Goal: Task Accomplishment & Management: Manage account settings

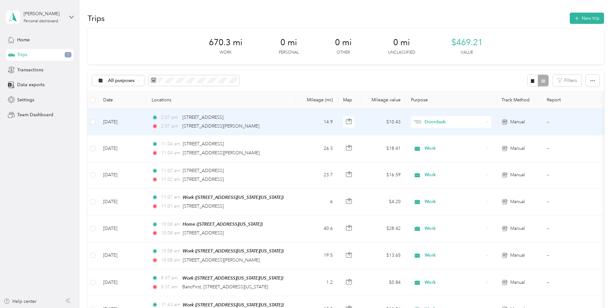
click at [487, 122] on icon at bounding box center [487, 121] width 2 height 1
click at [461, 137] on li "Work" at bounding box center [451, 133] width 80 height 11
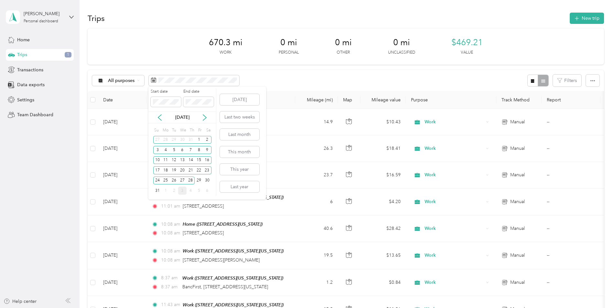
click at [185, 191] on div "3" at bounding box center [182, 191] width 8 height 8
click at [171, 140] on div "2" at bounding box center [174, 140] width 8 height 8
click at [173, 141] on div "2" at bounding box center [174, 140] width 8 height 8
click at [181, 138] on div "3" at bounding box center [182, 140] width 8 height 8
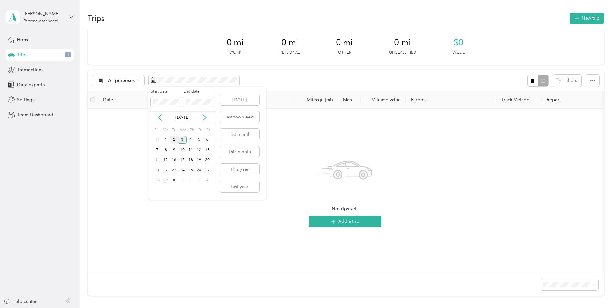
click at [175, 140] on div "2" at bounding box center [174, 140] width 8 height 8
click at [174, 138] on div "2" at bounding box center [174, 140] width 8 height 8
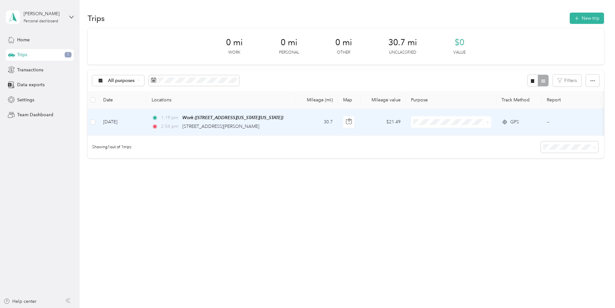
click at [473, 132] on span "Work" at bounding box center [457, 134] width 60 height 7
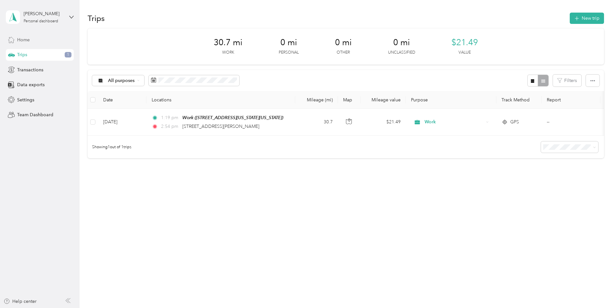
click at [31, 37] on div "Home" at bounding box center [40, 40] width 68 height 12
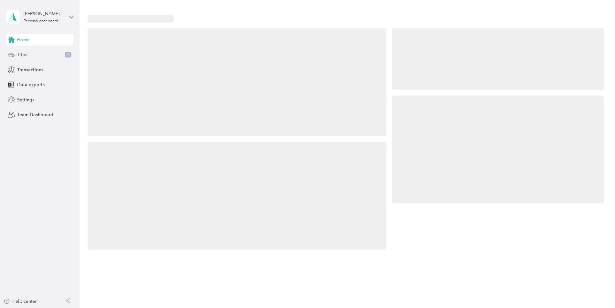
click at [24, 52] on span "Trips" at bounding box center [22, 54] width 10 height 7
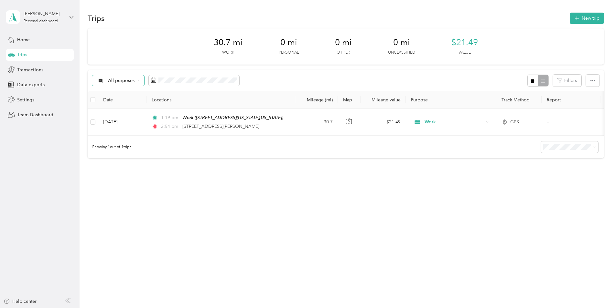
click at [129, 81] on span "All purposes" at bounding box center [121, 81] width 27 height 5
click at [131, 79] on span "All purposes" at bounding box center [121, 81] width 27 height 5
click at [262, 85] on div "All purposes Filters" at bounding box center [346, 80] width 516 height 21
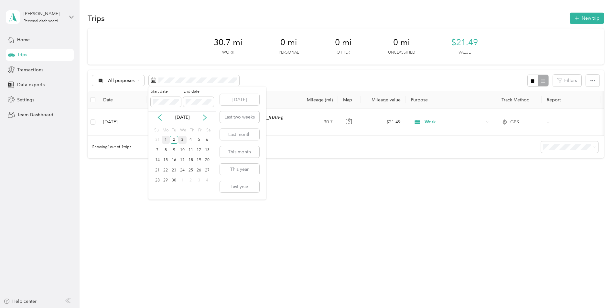
click at [166, 140] on div "1" at bounding box center [166, 140] width 8 height 8
click at [177, 183] on div "30" at bounding box center [174, 181] width 8 height 8
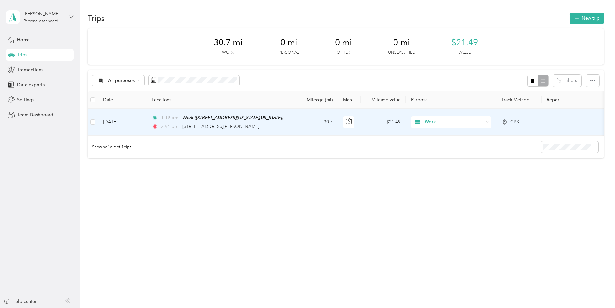
click at [288, 127] on td "1:19 pm Work ([STREET_ADDRESS][US_STATE] , [US_STATE][GEOGRAPHIC_DATA], [GEOGRA…" at bounding box center [220, 122] width 149 height 27
